Goal: Find contact information: Find contact information

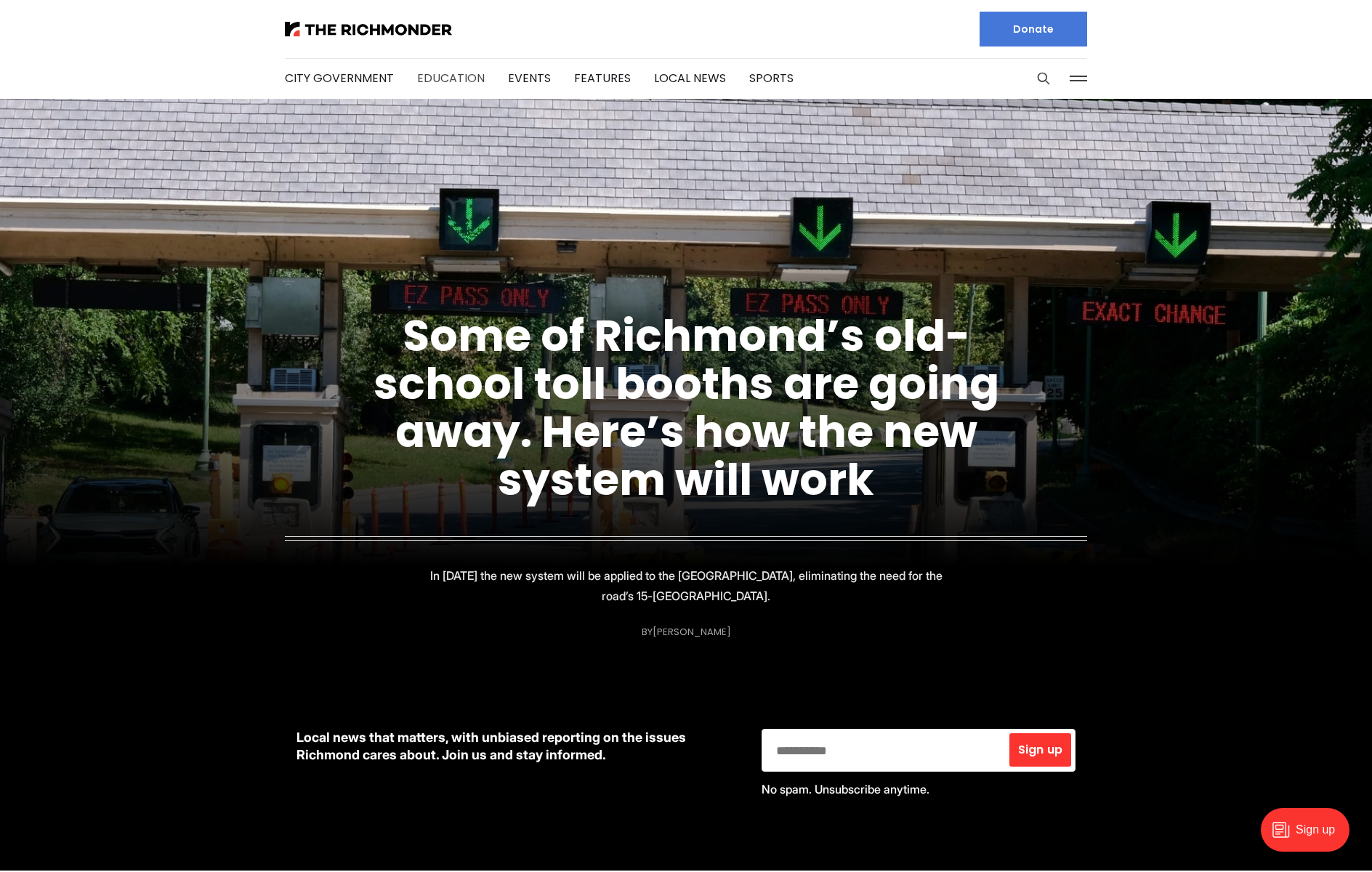
click at [438, 83] on link "Education" at bounding box center [451, 78] width 68 height 17
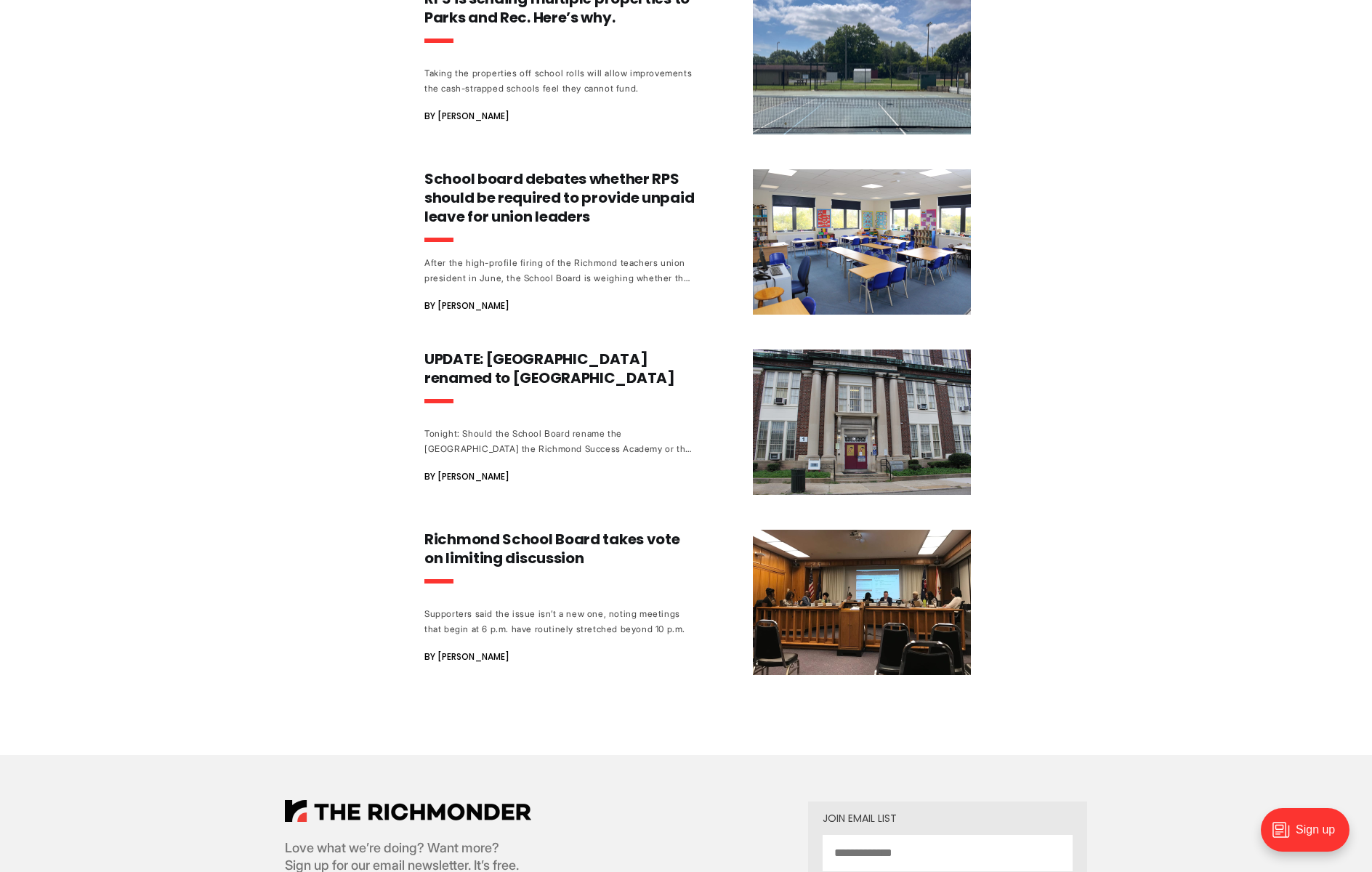
scroll to position [18132, 0]
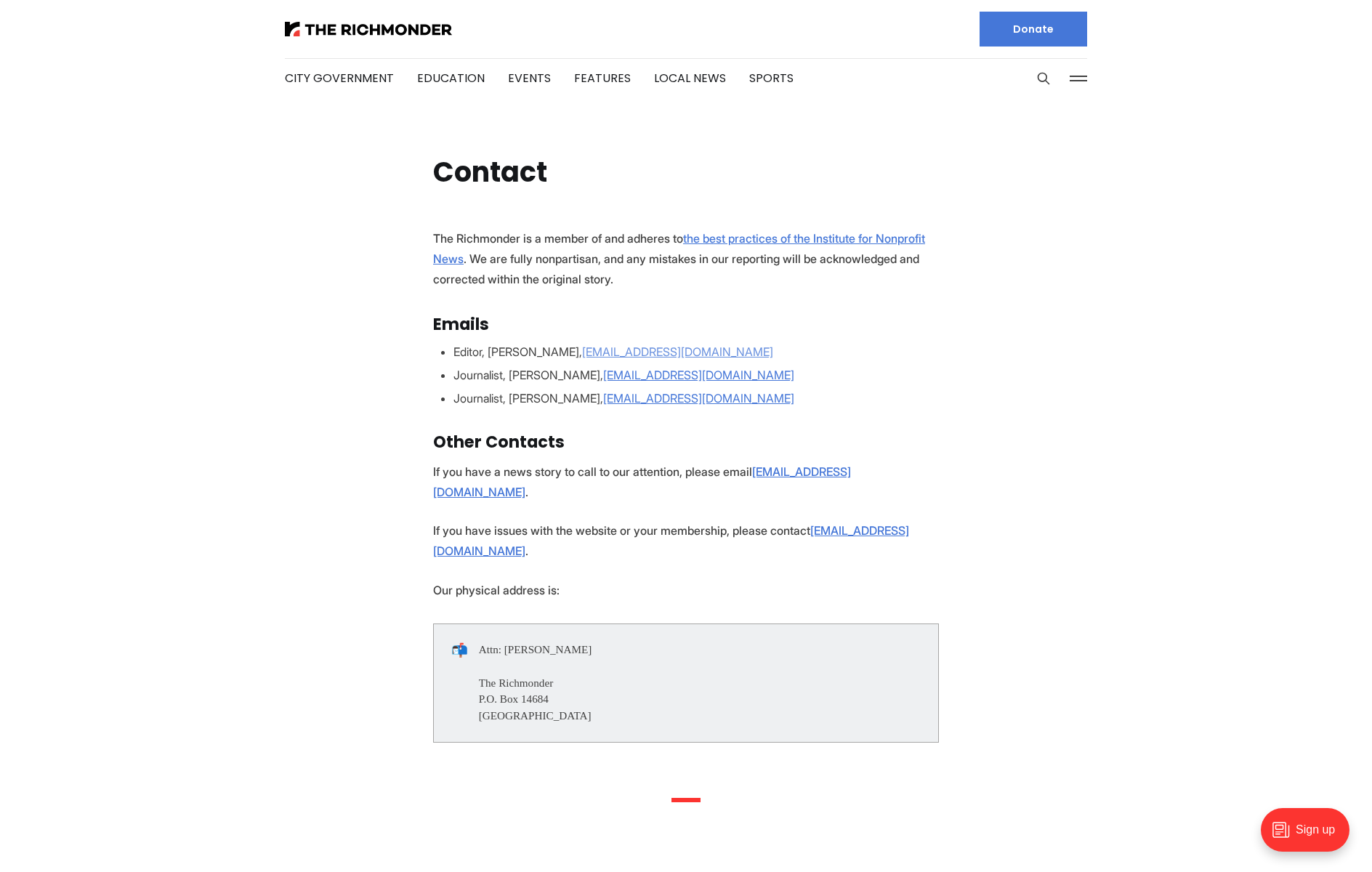
click at [614, 354] on u "mphillips@richmonder.org" at bounding box center [678, 351] width 191 height 14
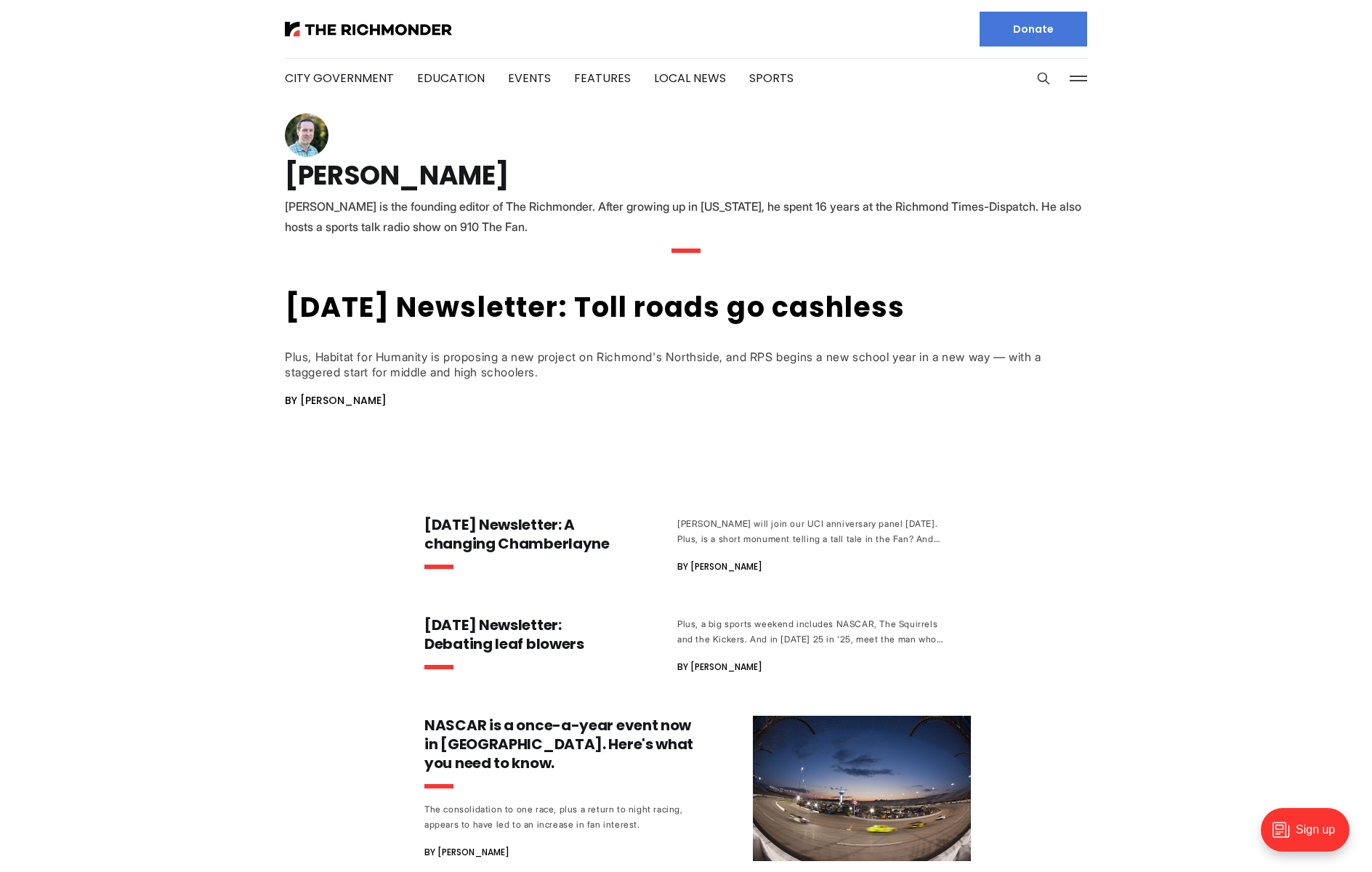
click at [302, 139] on img at bounding box center [306, 135] width 43 height 43
